Goal: Navigation & Orientation: Find specific page/section

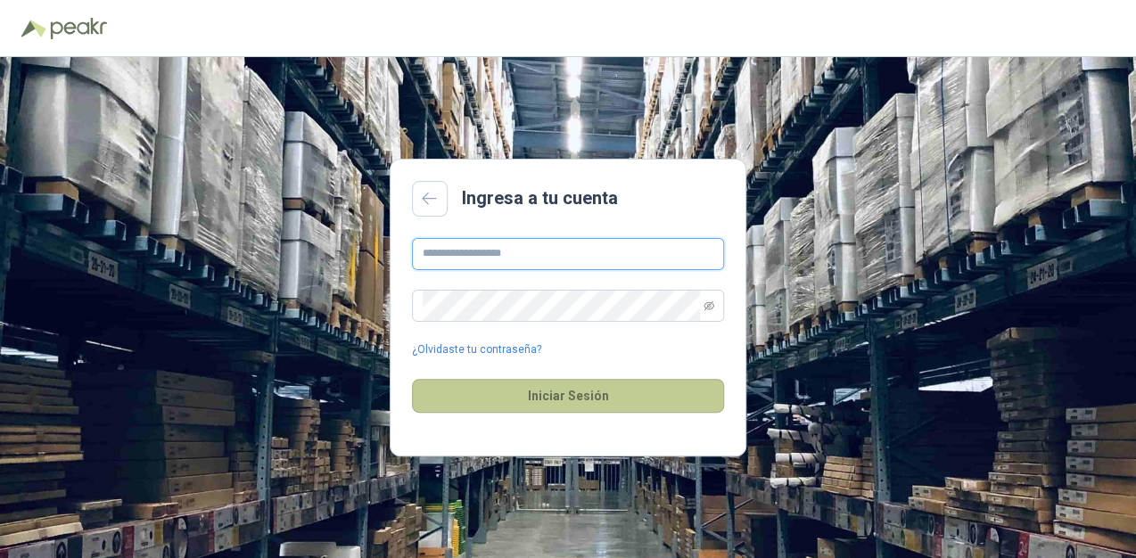
type input "**********"
click at [584, 404] on button "Iniciar Sesión" at bounding box center [568, 396] width 312 height 34
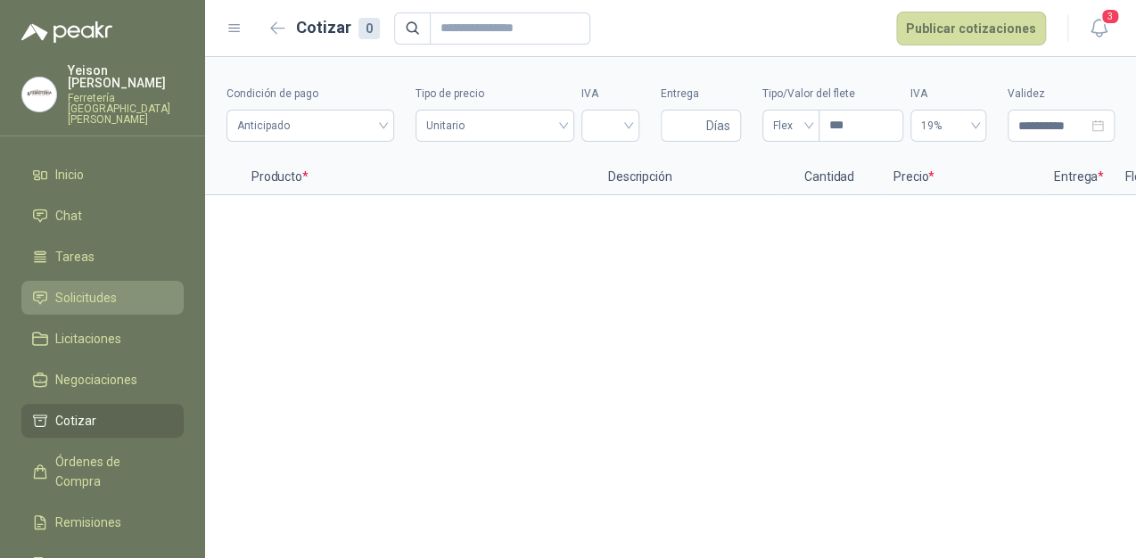
click at [93, 288] on span "Solicitudes" at bounding box center [86, 298] width 62 height 20
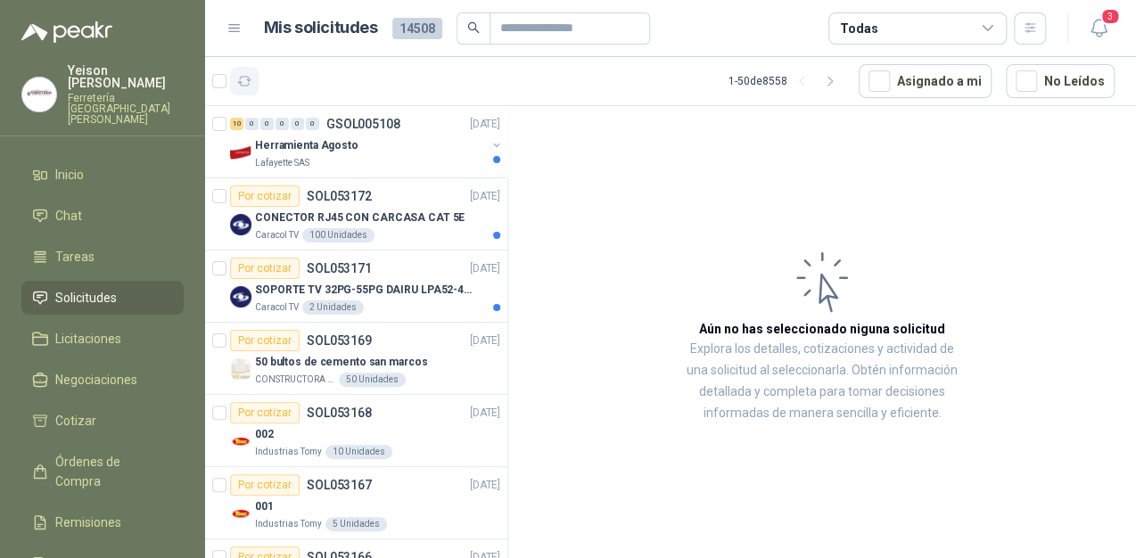
click at [234, 77] on button "button" at bounding box center [244, 81] width 29 height 29
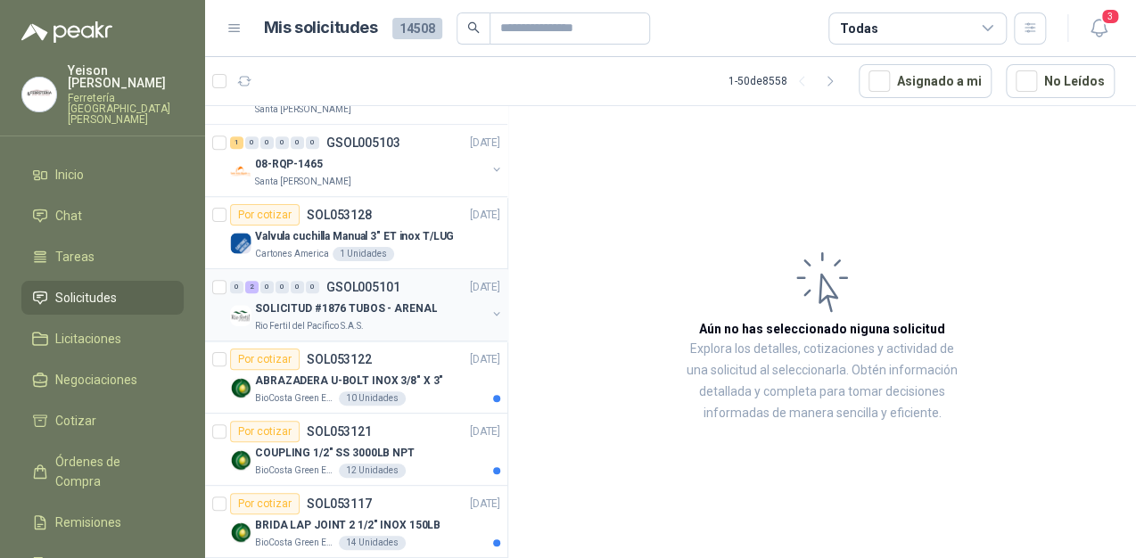
scroll to position [642, 0]
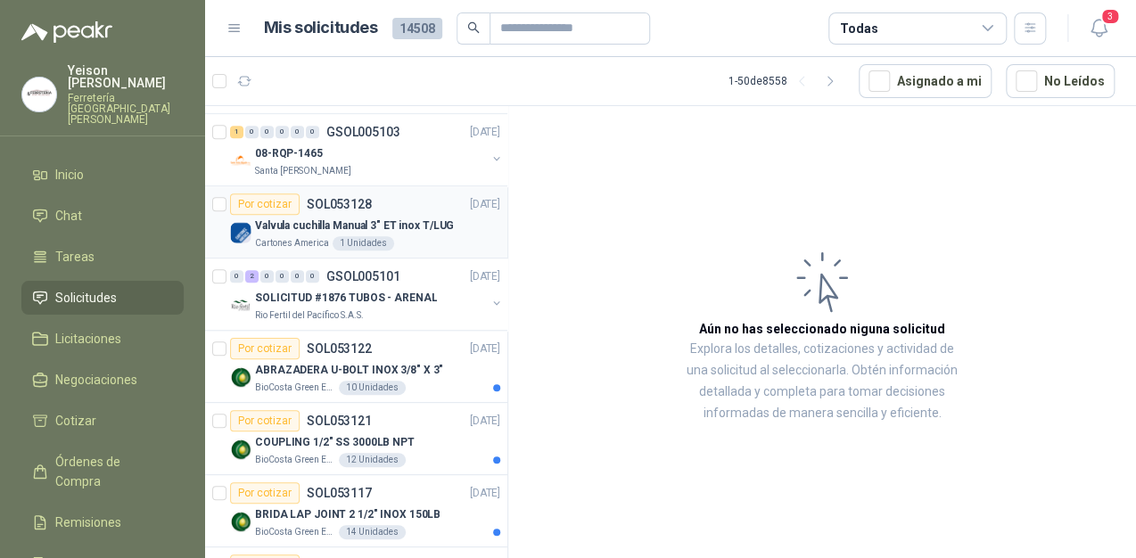
click at [340, 222] on p "Valvula cuchilla Manual 3" ET inox T/LUG" at bounding box center [354, 226] width 199 height 17
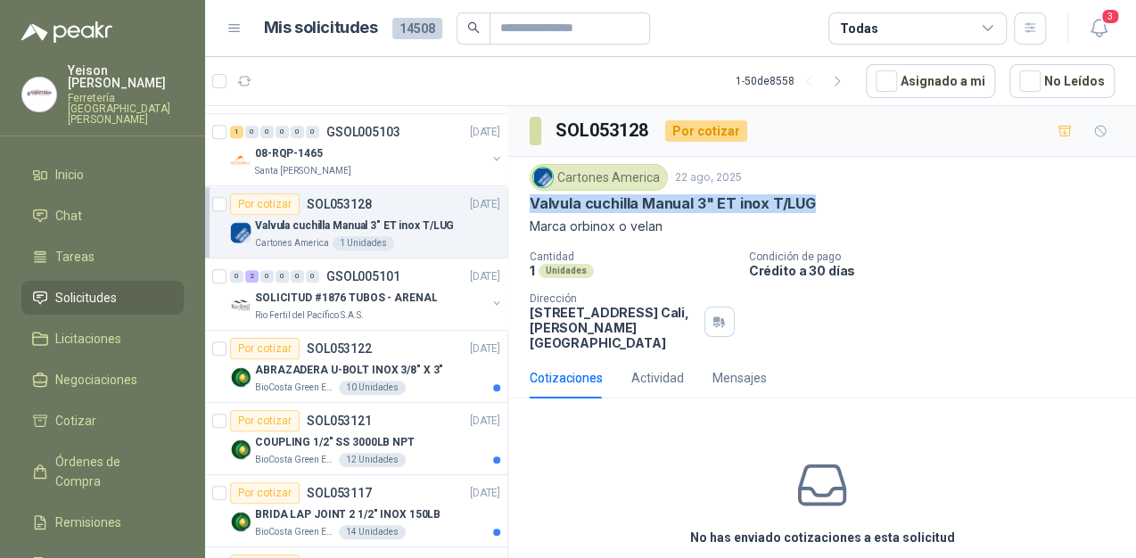
drag, startPoint x: 804, startPoint y: 206, endPoint x: 530, endPoint y: 209, distance: 273.7
click at [530, 209] on p "Valvula cuchilla Manual 3" ET inox T/LUG" at bounding box center [673, 203] width 286 height 19
copy p "Valvula cuchilla Manual 3" ET inox T/LUG"
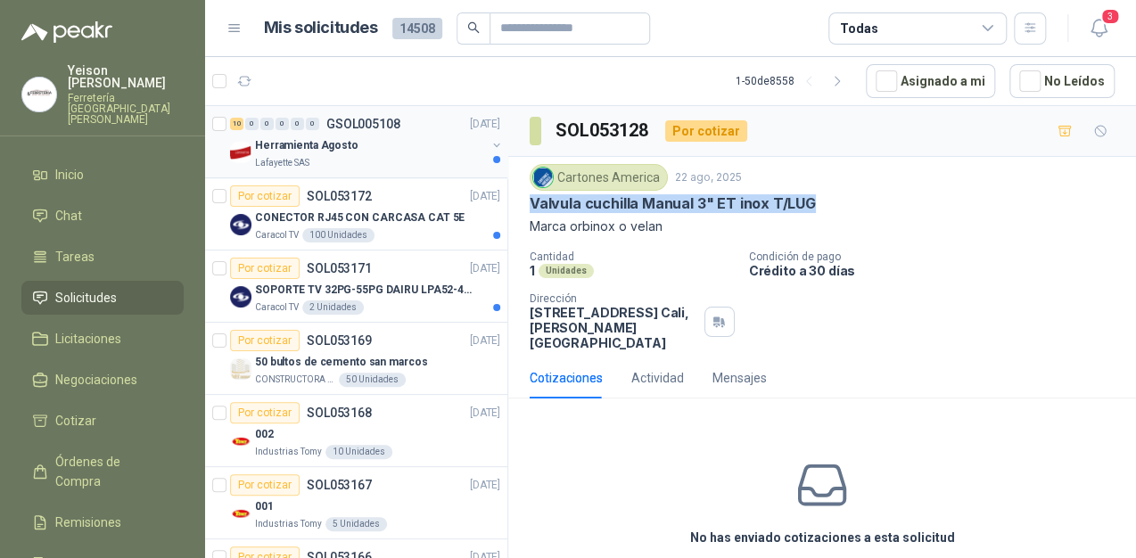
click at [420, 152] on div "Herramienta Agosto" at bounding box center [370, 145] width 231 height 21
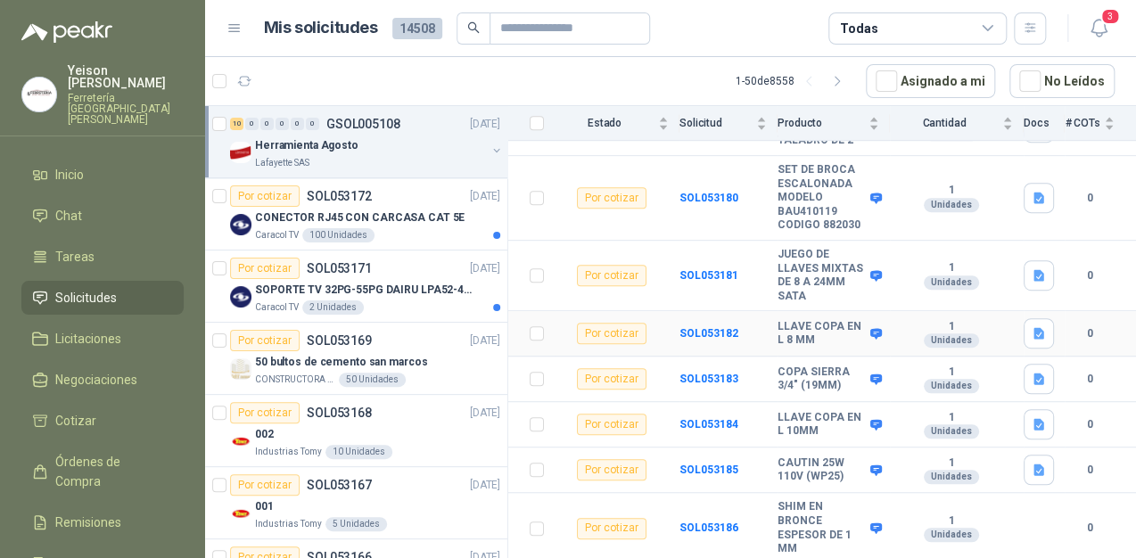
scroll to position [412, 0]
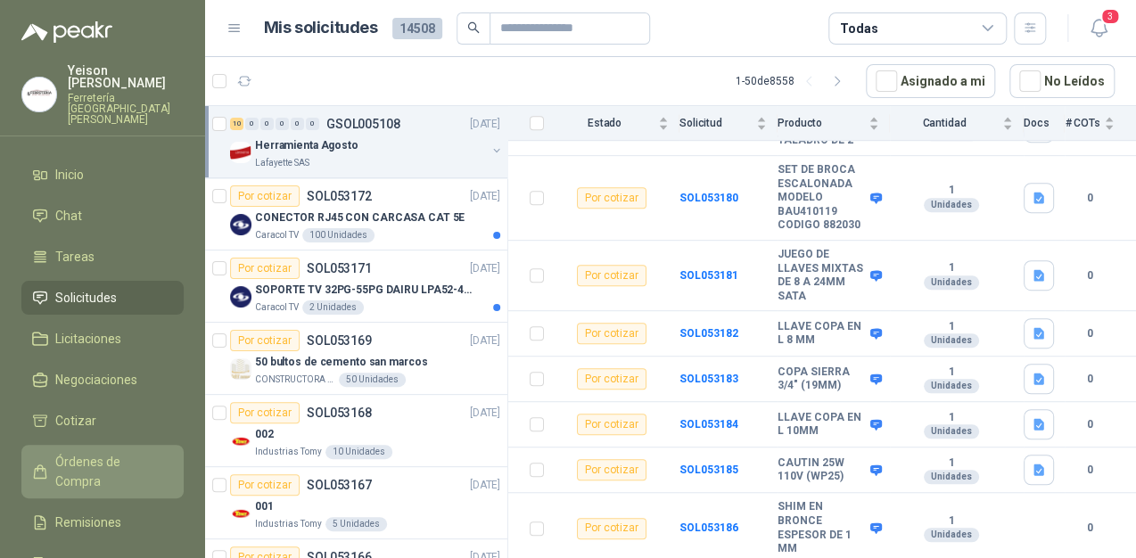
click at [124, 452] on span "Órdenes de Compra" at bounding box center [110, 471] width 111 height 39
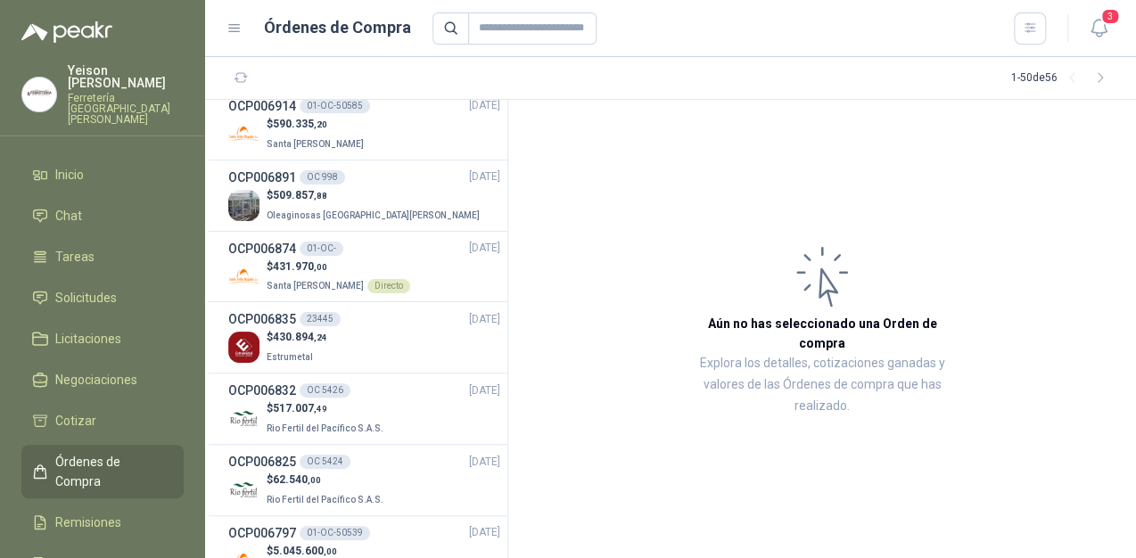
scroll to position [71, 0]
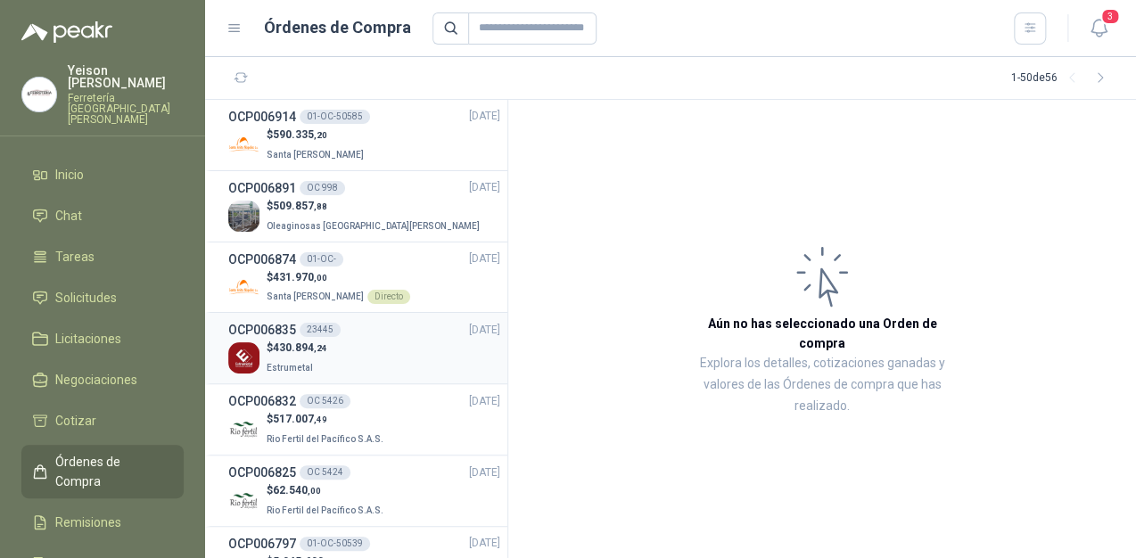
click at [298, 344] on span "430.894 ,24" at bounding box center [300, 347] width 54 height 12
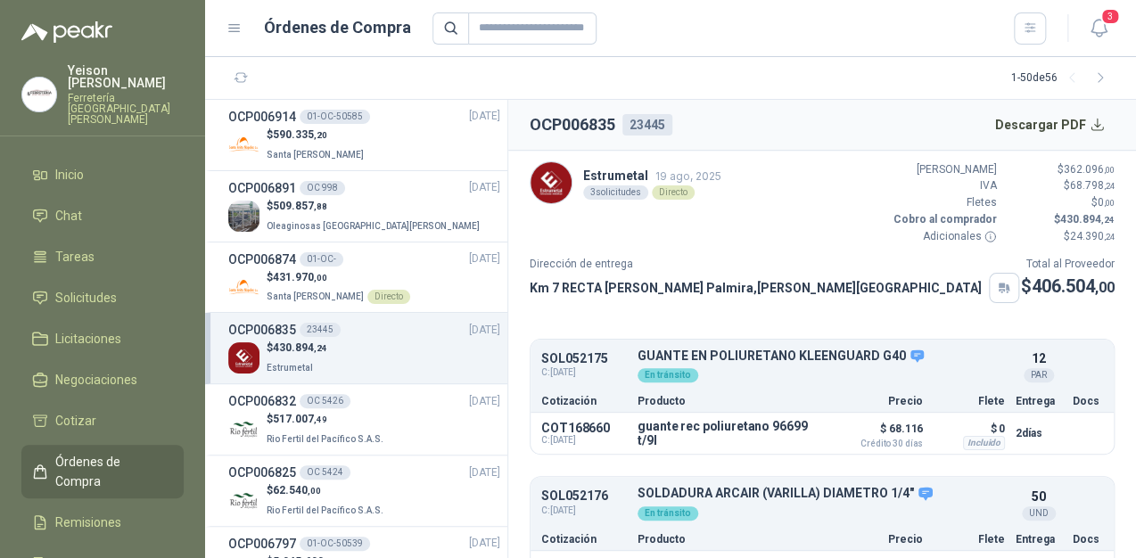
scroll to position [195, 0]
